Goal: Browse casually

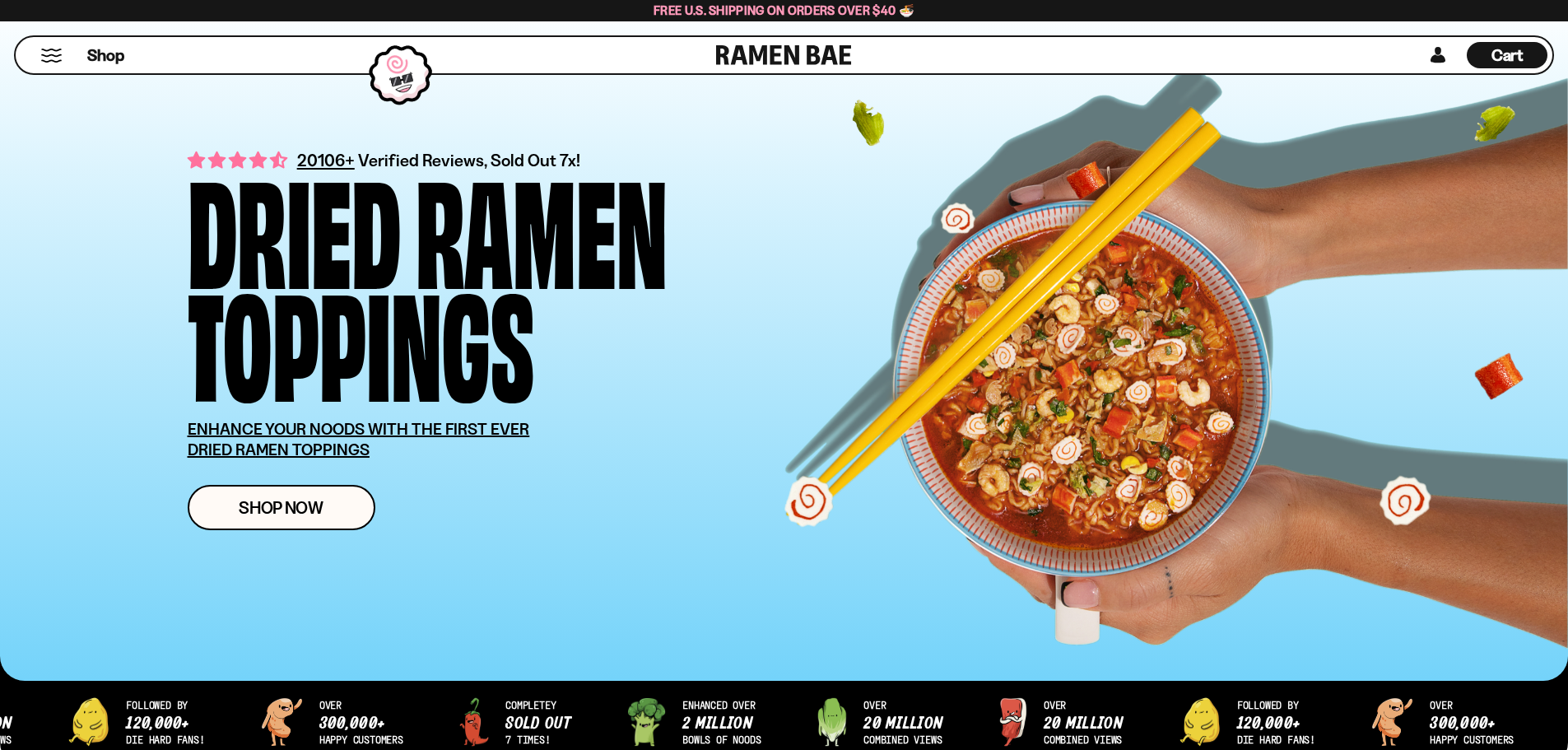
scroll to position [247, 0]
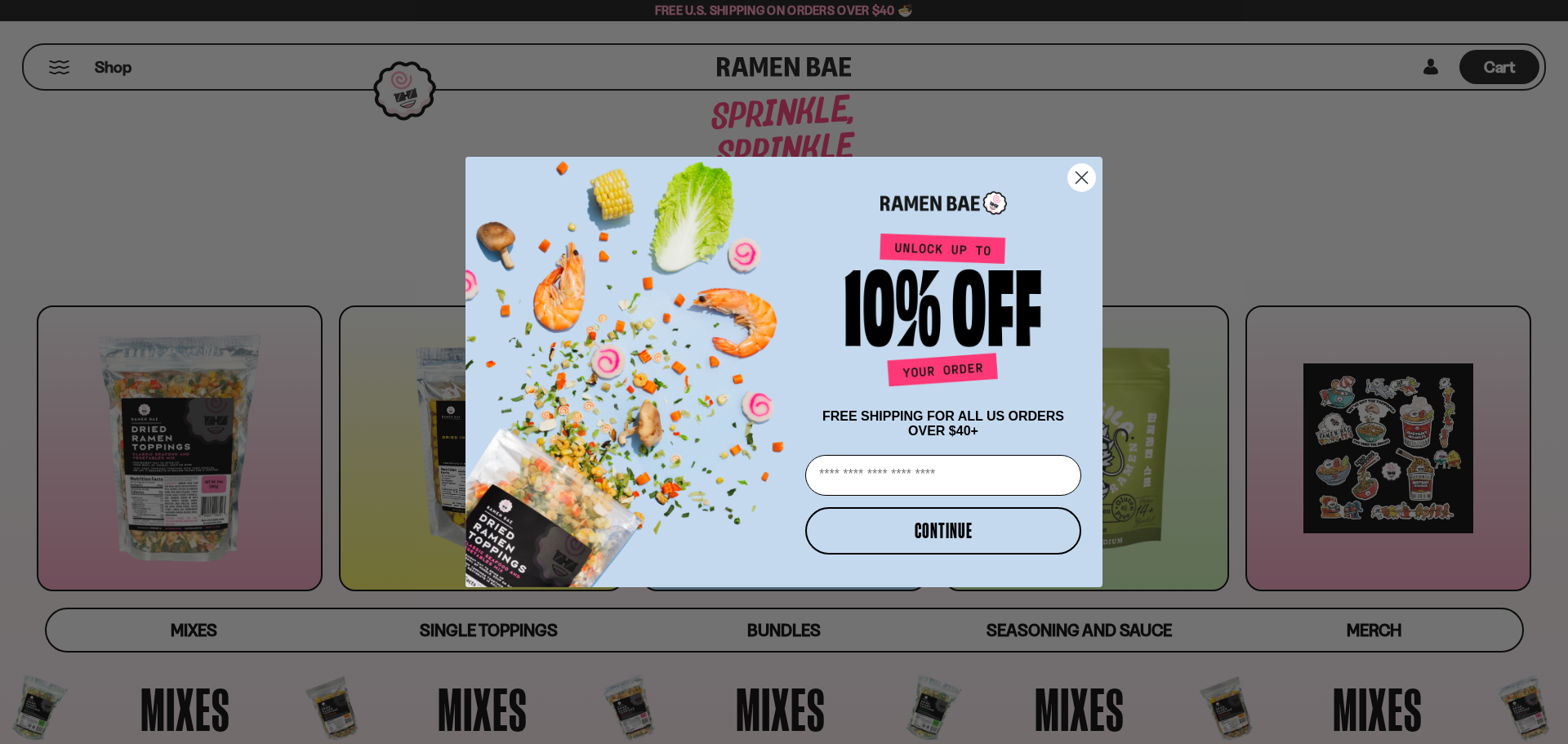
click at [1086, 165] on circle "Close dialog" at bounding box center [1081, 178] width 27 height 27
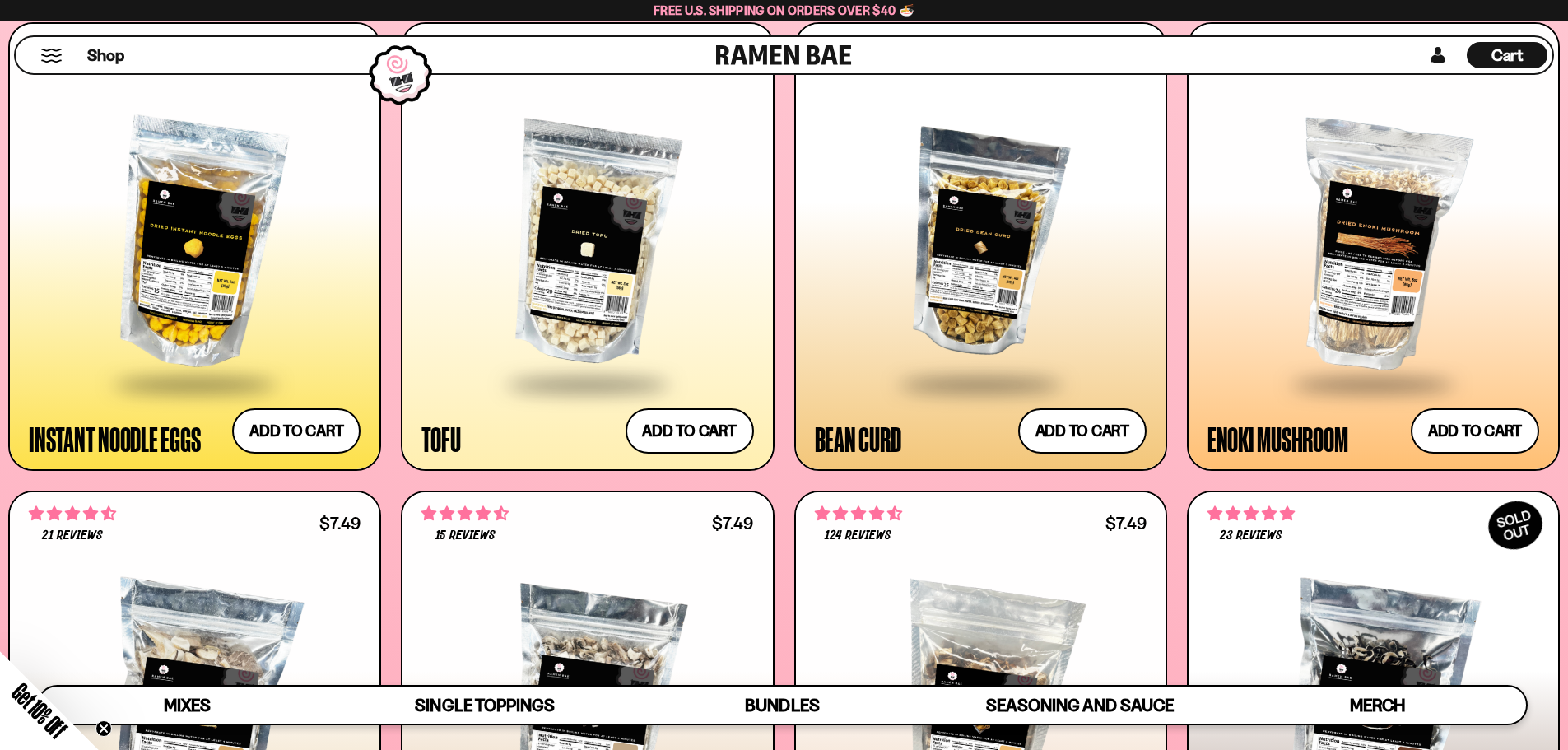
scroll to position [2469, 0]
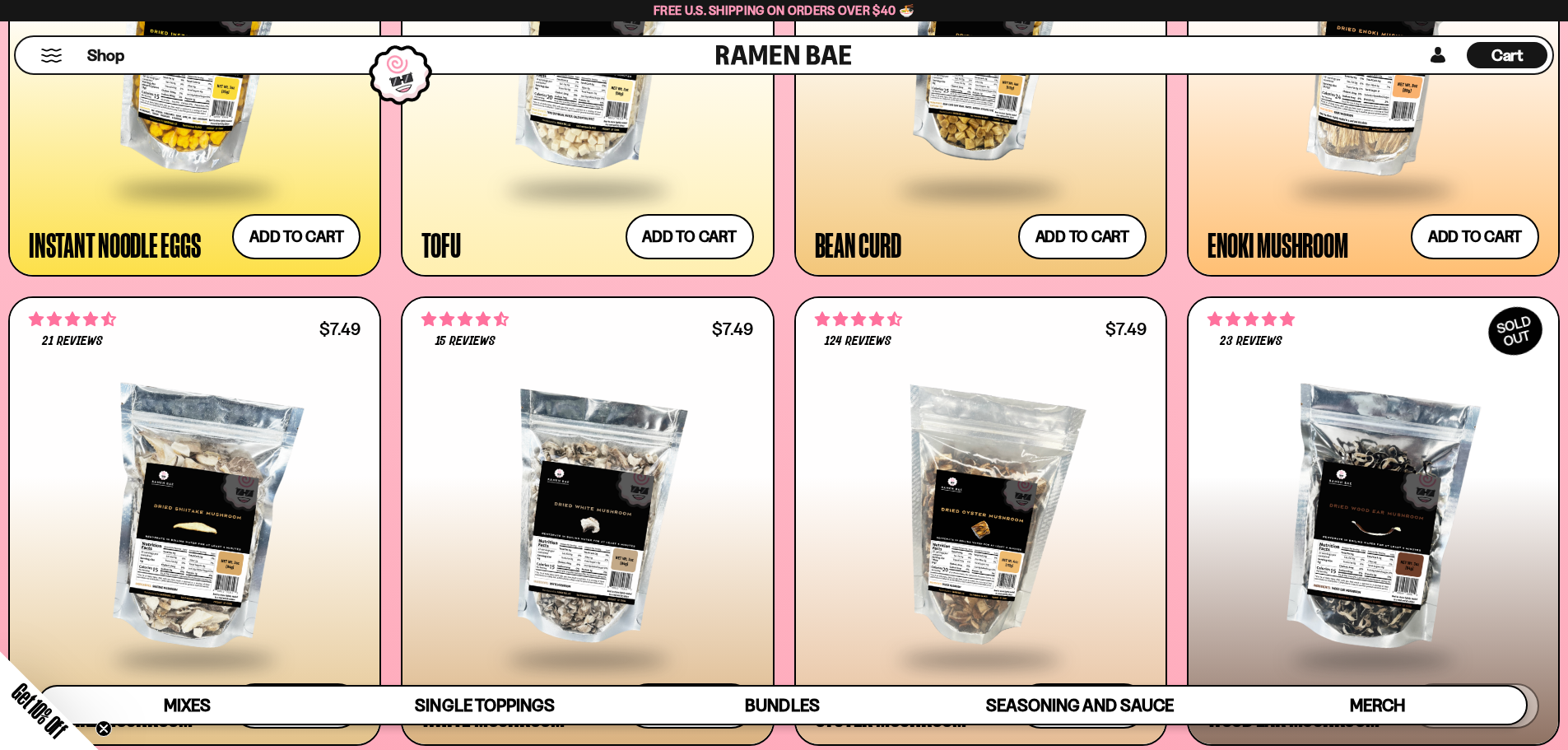
click at [1371, 118] on div at bounding box center [1373, 51] width 332 height 275
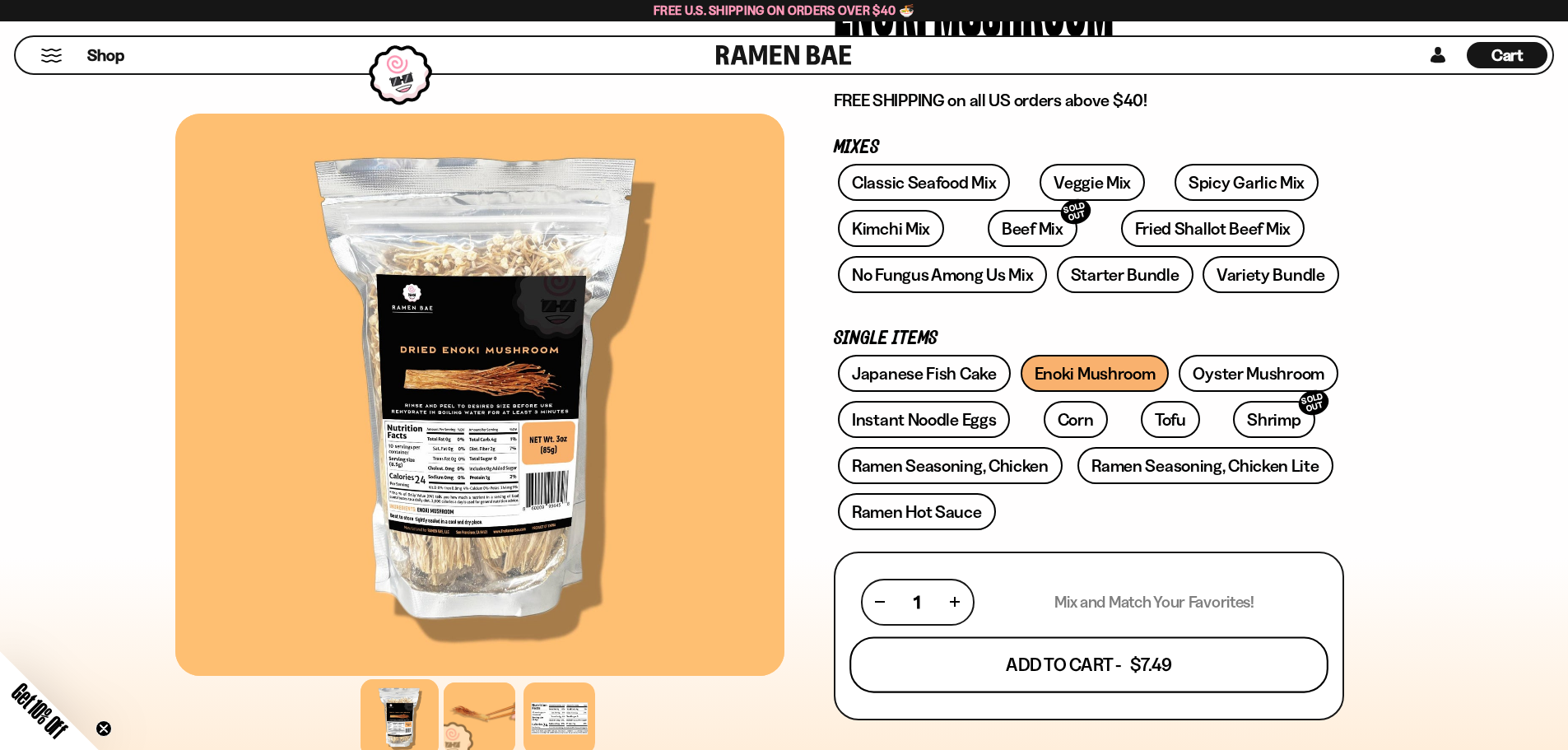
scroll to position [165, 0]
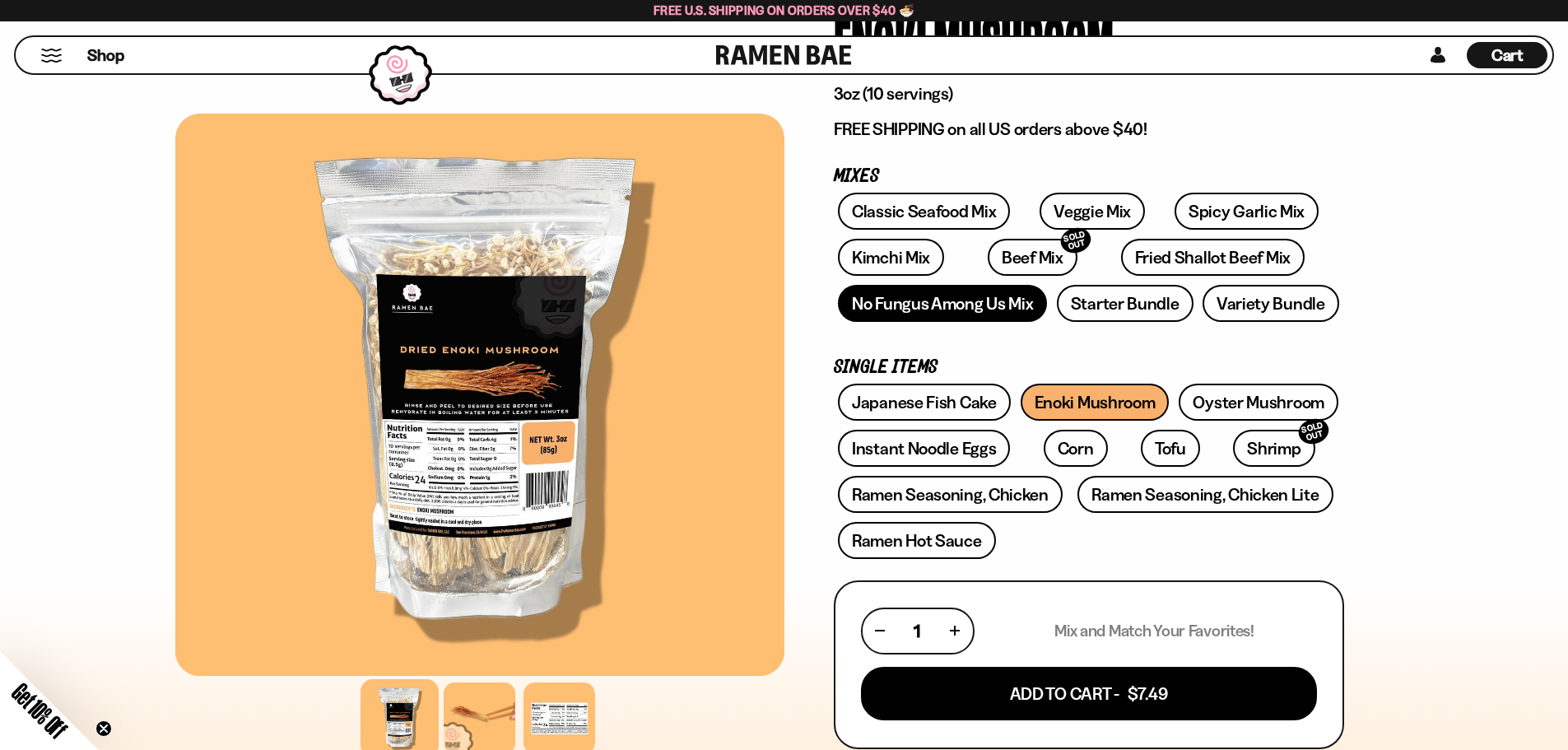
click at [978, 308] on link "No Fungus Among Us Mix" at bounding box center [942, 302] width 209 height 37
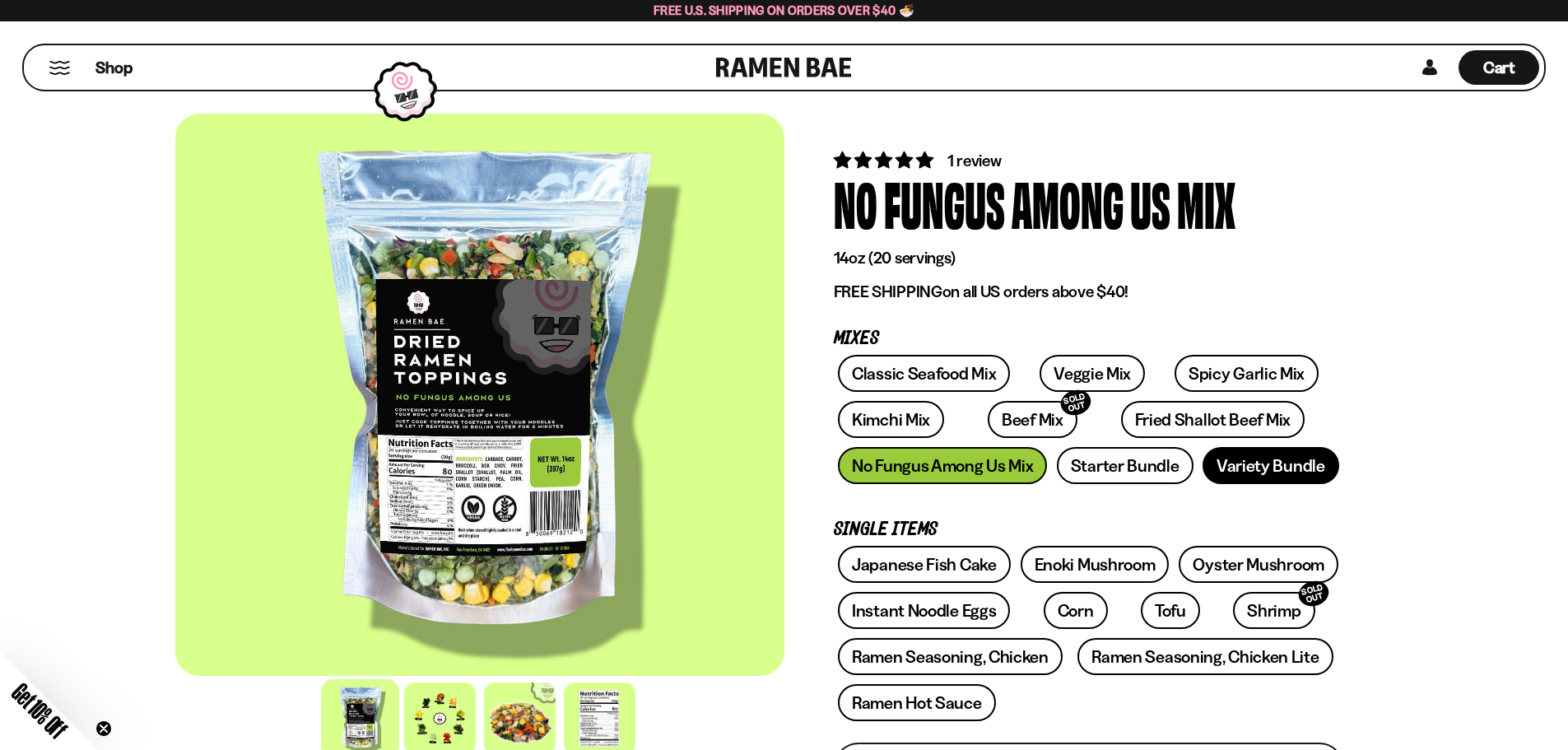
click at [1215, 476] on link "Variety Bundle" at bounding box center [1270, 465] width 137 height 37
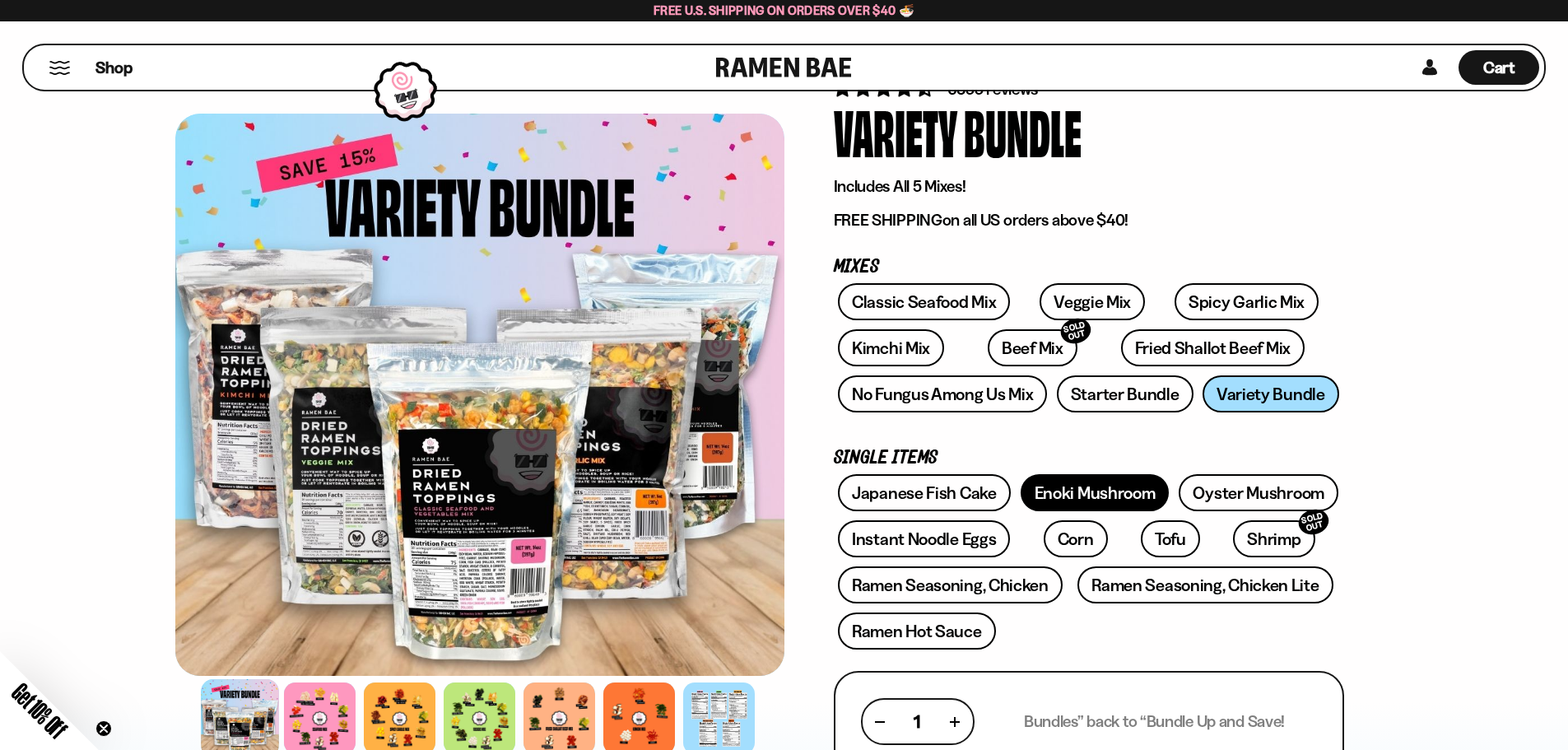
scroll to position [165, 0]
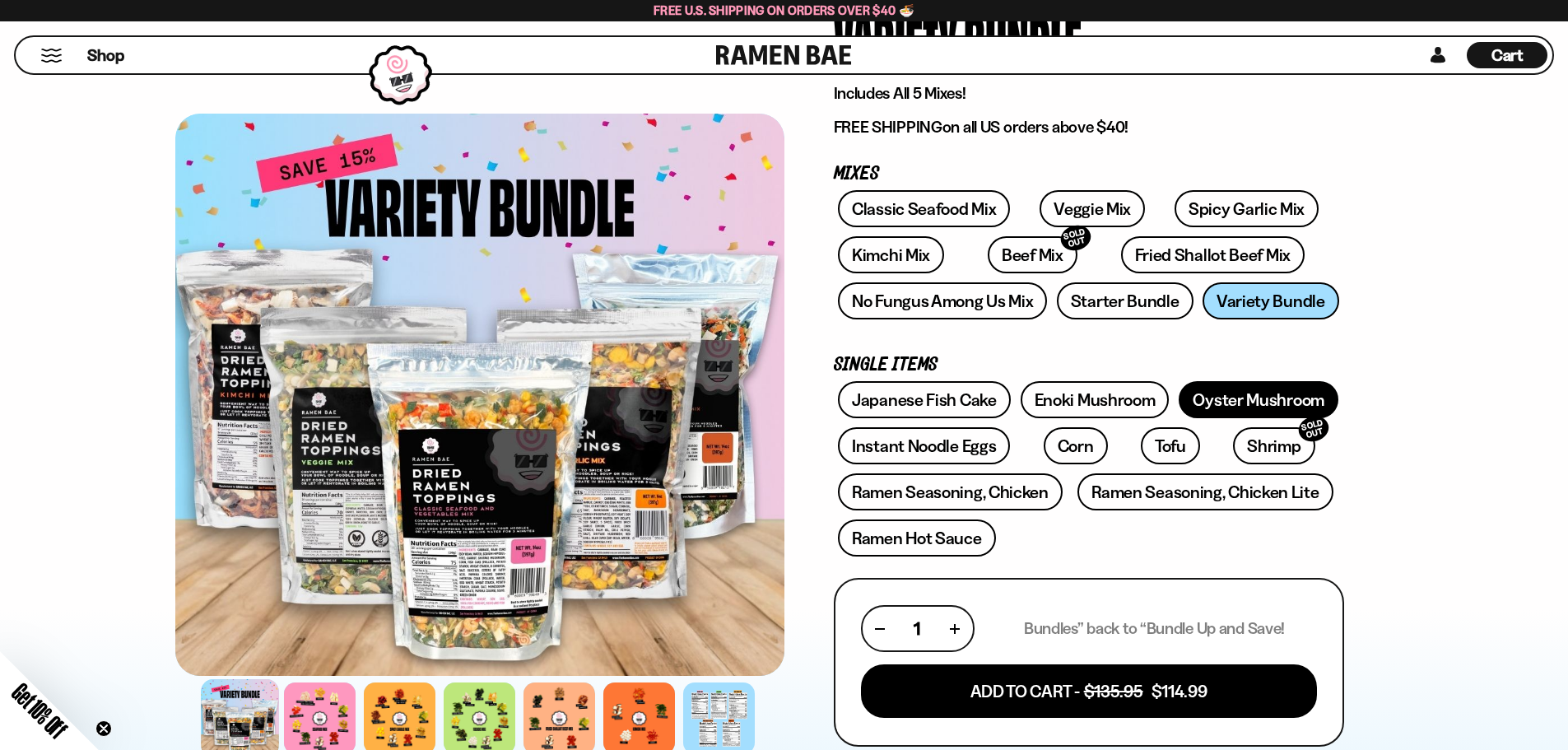
click at [1231, 385] on link "Oyster Mushroom" at bounding box center [1258, 399] width 159 height 37
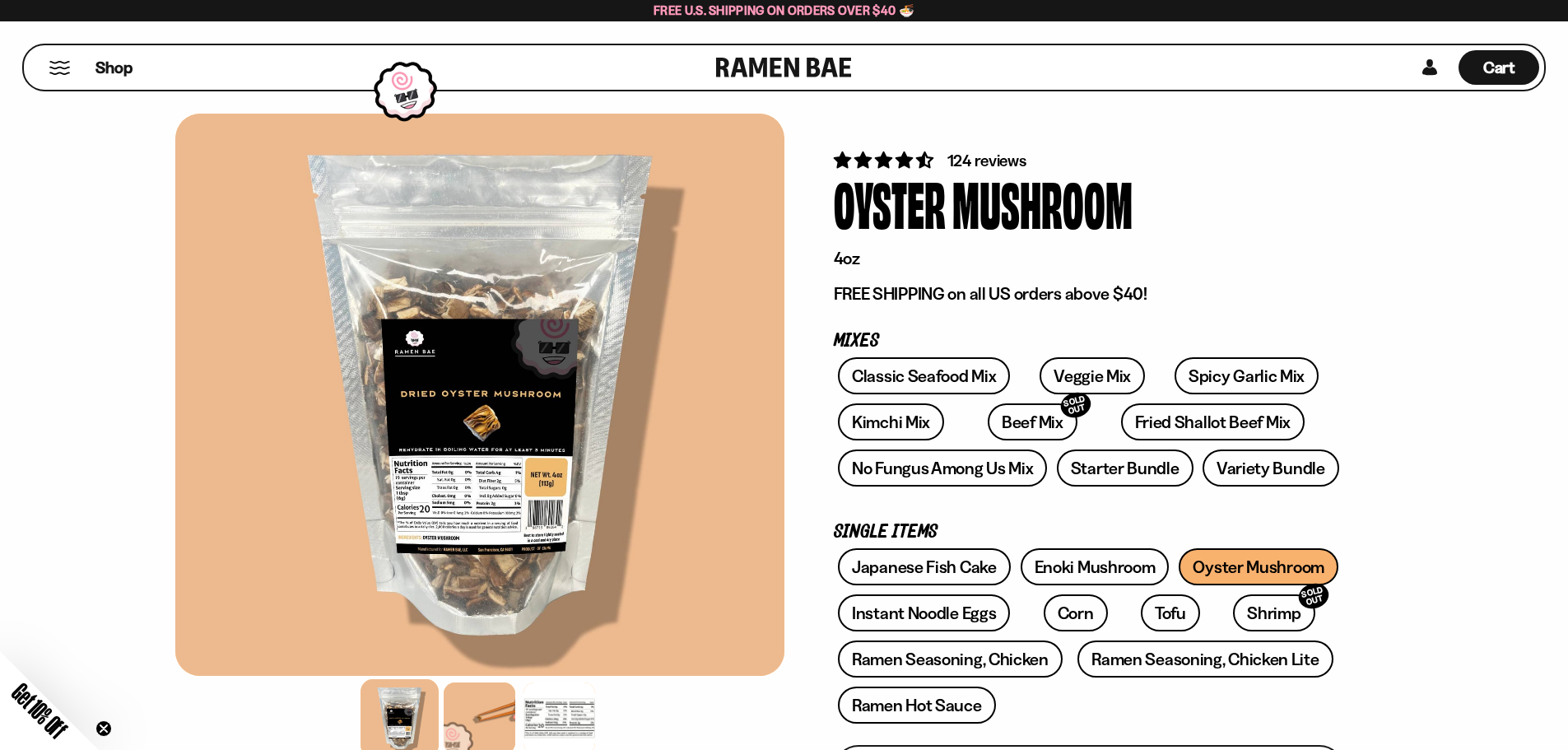
click at [754, 75] on link at bounding box center [784, 67] width 136 height 44
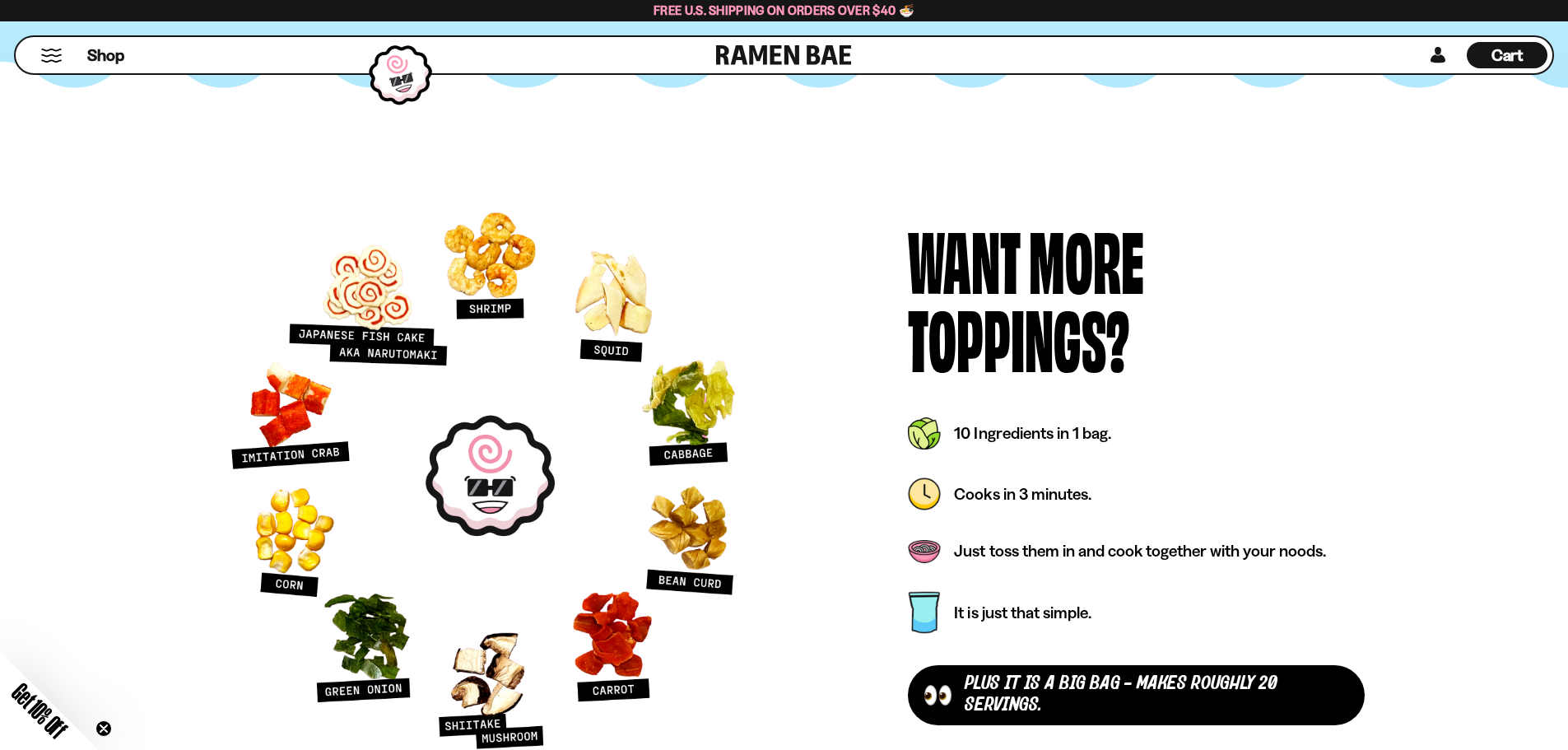
scroll to position [5431, 0]
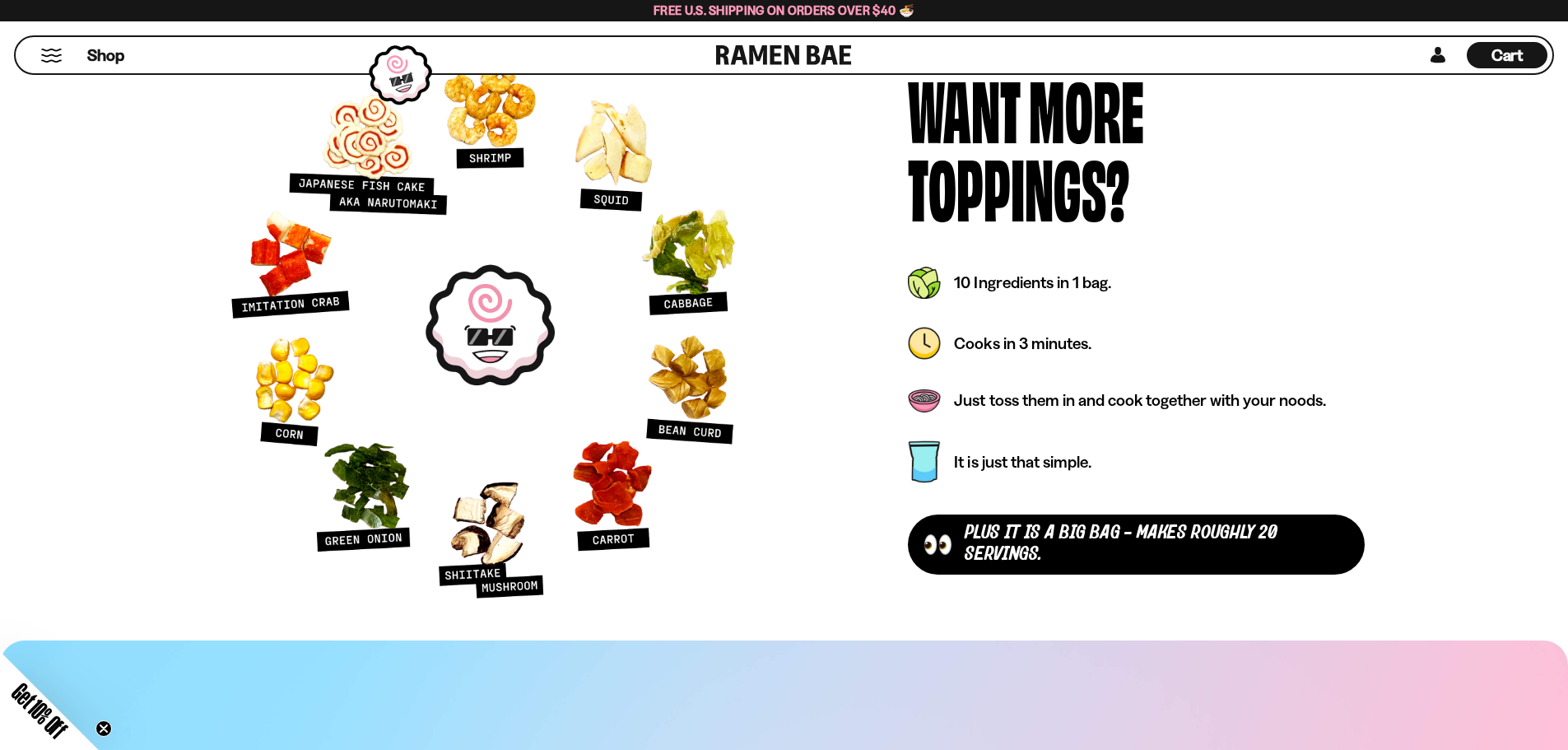
click at [838, 44] on link at bounding box center [784, 55] width 136 height 36
